Goal: Check status: Check status

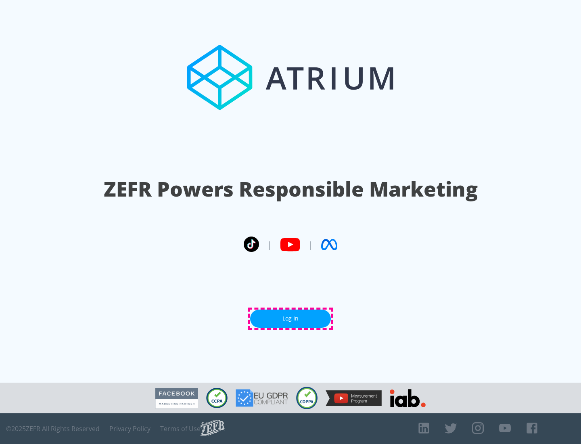
click at [290, 318] on link "Log In" at bounding box center [290, 318] width 81 height 18
